Goal: Information Seeking & Learning: Understand process/instructions

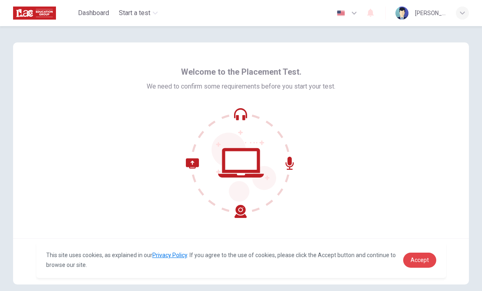
click at [420, 263] on link "Accept" at bounding box center [419, 260] width 33 height 15
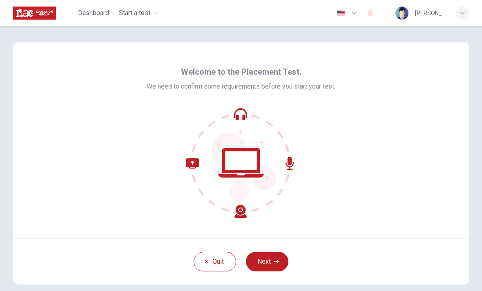
click at [278, 265] on button "Next" at bounding box center [267, 262] width 42 height 20
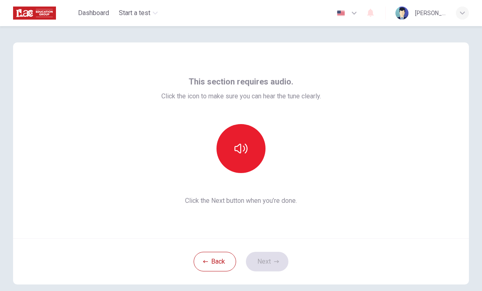
click at [249, 156] on button "button" at bounding box center [240, 148] width 49 height 49
click at [248, 154] on button "button" at bounding box center [240, 148] width 49 height 49
click at [274, 263] on icon "button" at bounding box center [276, 261] width 5 height 5
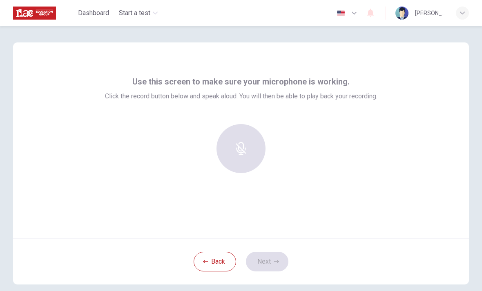
click at [252, 153] on div at bounding box center [241, 148] width 88 height 49
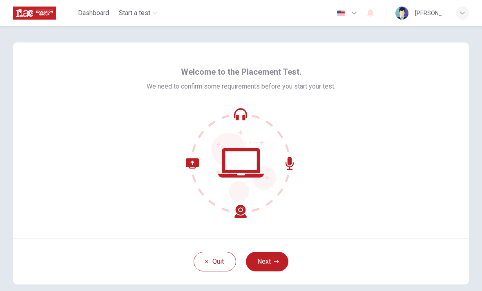
click at [277, 262] on icon "button" at bounding box center [276, 261] width 5 height 3
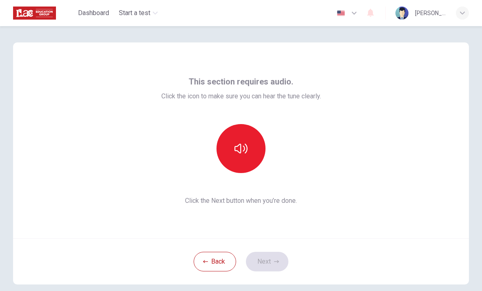
click at [252, 157] on button "button" at bounding box center [240, 148] width 49 height 49
click at [252, 159] on button "button" at bounding box center [240, 148] width 49 height 49
click at [270, 257] on button "Next" at bounding box center [267, 262] width 42 height 20
